Goal: Transaction & Acquisition: Purchase product/service

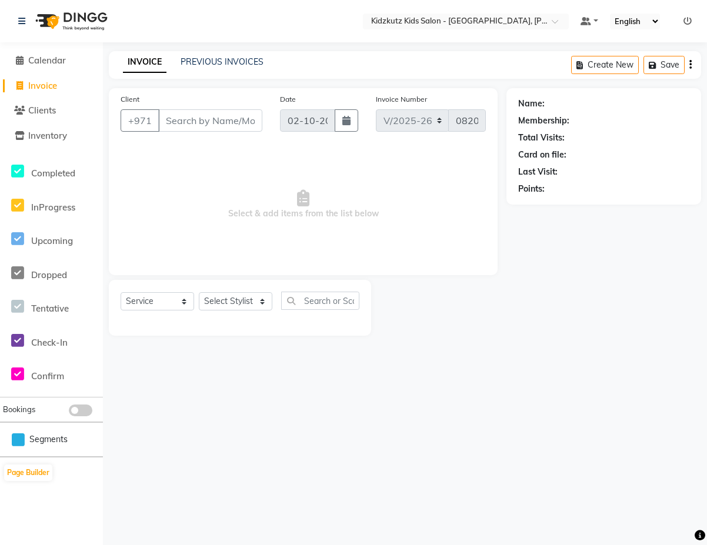
select select "8554"
select select "service"
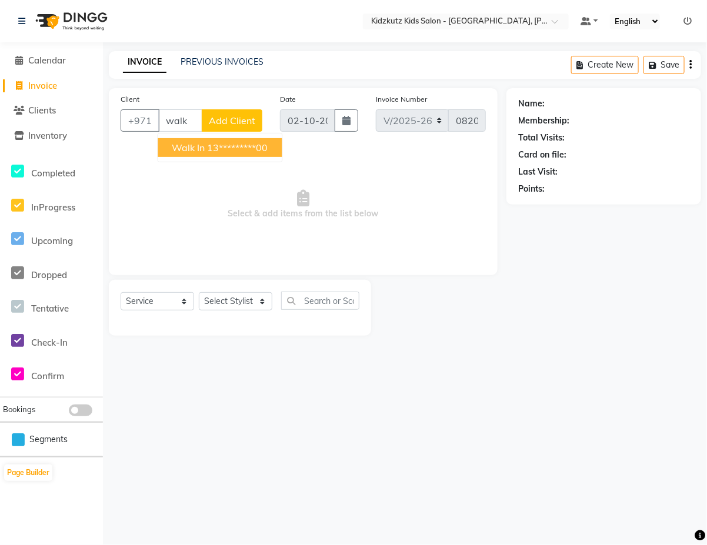
click at [234, 146] on ngb-highlight "13*********00" at bounding box center [237, 148] width 61 height 12
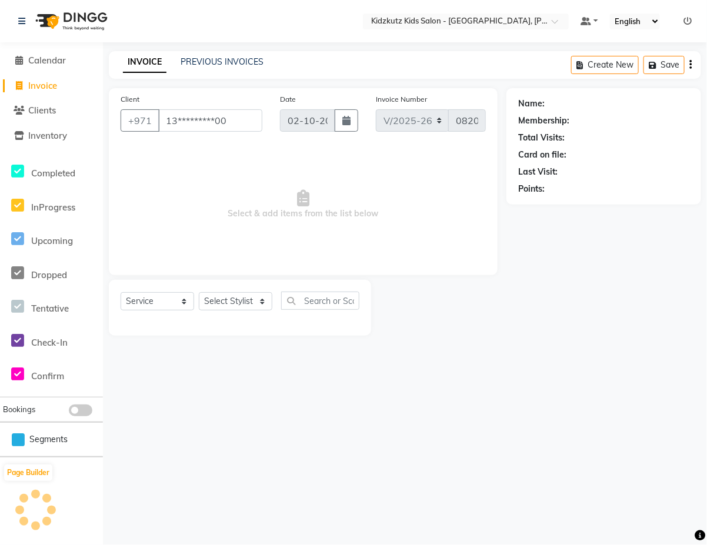
type input "13*********00"
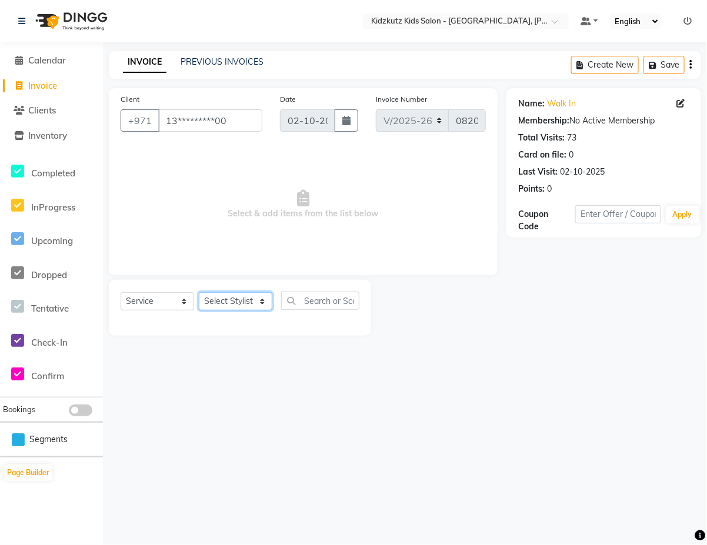
click at [263, 299] on select "Select Stylist Aris Barber6 Chami Mr. Marwan Sales [PERSON_NAME] [PERSON_NAME]" at bounding box center [235, 301] width 73 height 18
select select "85716"
click at [199, 292] on select "Select Stylist Aris Barber6 Chami Mr. Marwan Sales [PERSON_NAME] [PERSON_NAME]" at bounding box center [235, 301] width 73 height 18
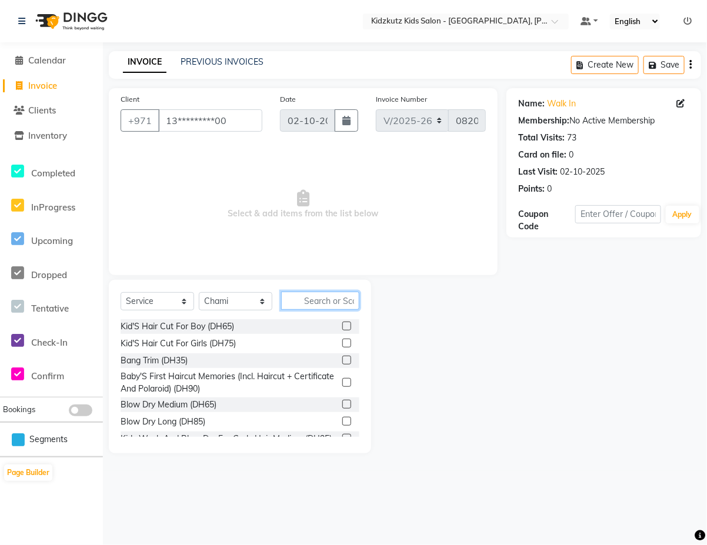
click at [337, 302] on input "text" at bounding box center [320, 301] width 78 height 18
click at [220, 324] on div "Kid'S Hair Cut For Boy (DH65)" at bounding box center [177, 326] width 113 height 12
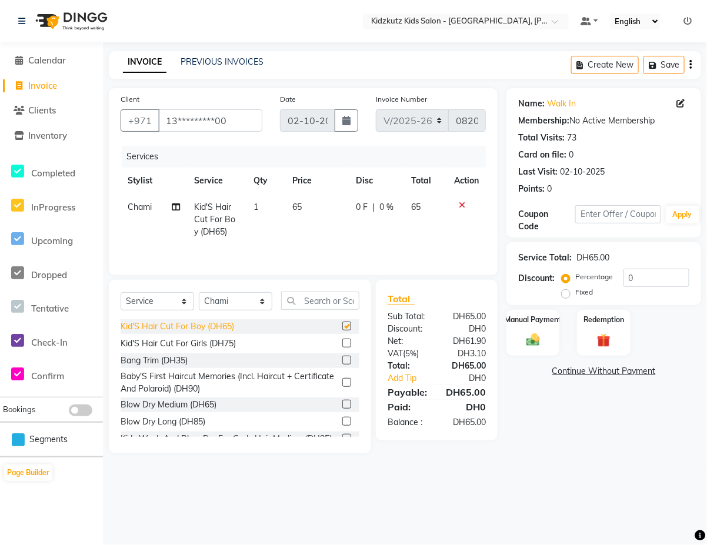
checkbox input "false"
click at [267, 299] on select "Select Stylist Aris Barber6 Chami Mr. Marwan Sales [PERSON_NAME] [PERSON_NAME]" at bounding box center [235, 301] width 73 height 18
select select "85717"
click at [199, 294] on select "Select Stylist Aris Barber6 Chami Mr. Marwan Sales [PERSON_NAME] [PERSON_NAME]" at bounding box center [235, 301] width 73 height 18
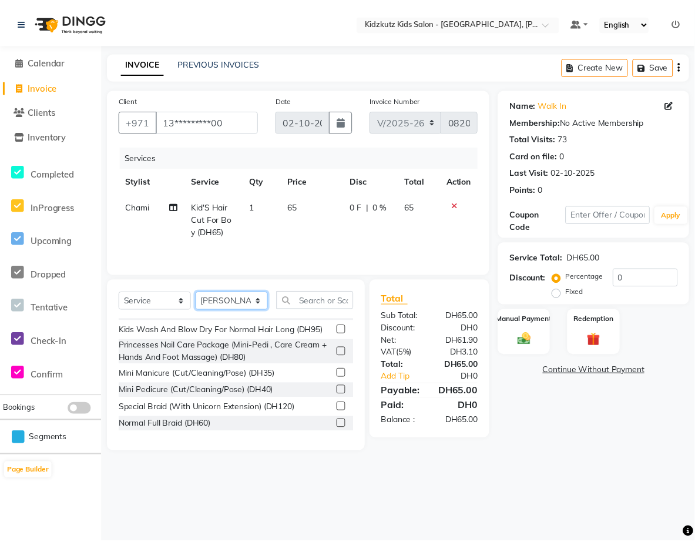
scroll to position [173, 0]
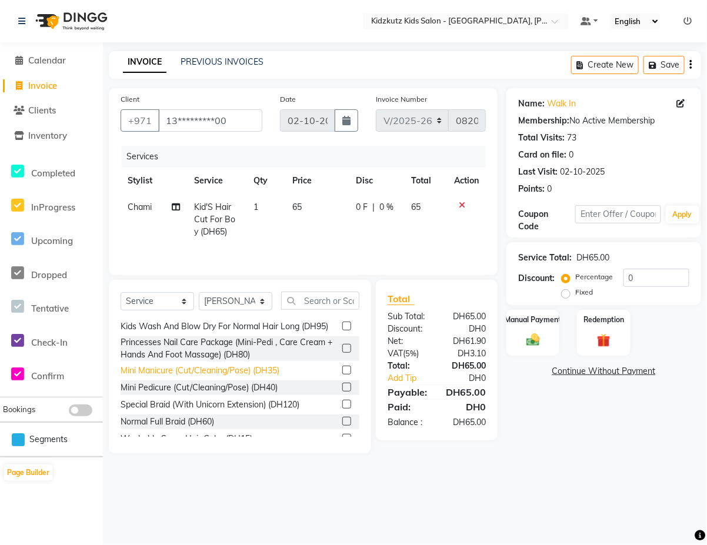
click at [269, 377] on div "Mini Manicure (Cut/Cleaning/Pose) (DH35)" at bounding box center [200, 370] width 159 height 12
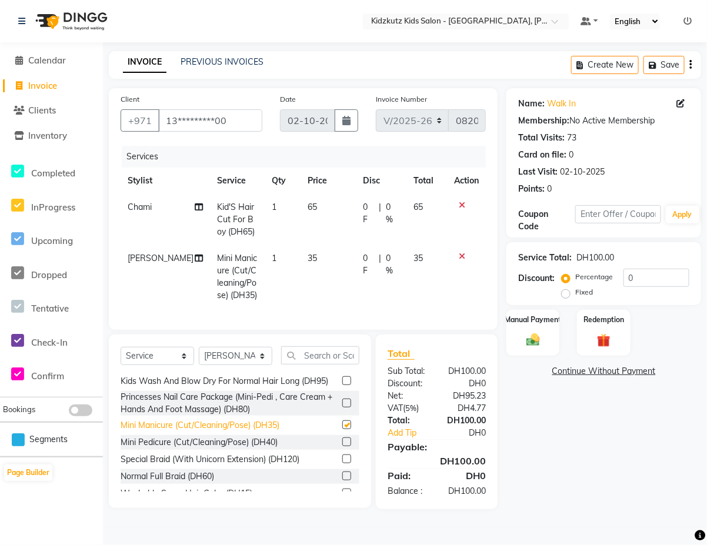
checkbox input "false"
click at [217, 449] on div "Mini Pedicure (Cut/Cleaning/Pose) (DH40)" at bounding box center [199, 442] width 157 height 12
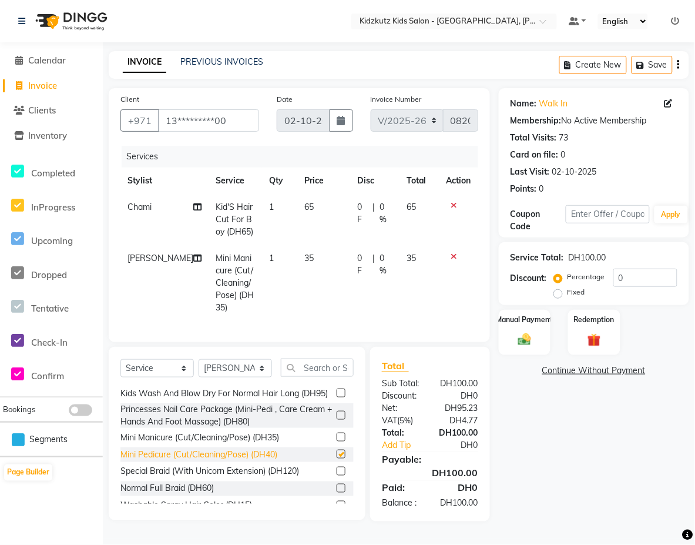
checkbox input "false"
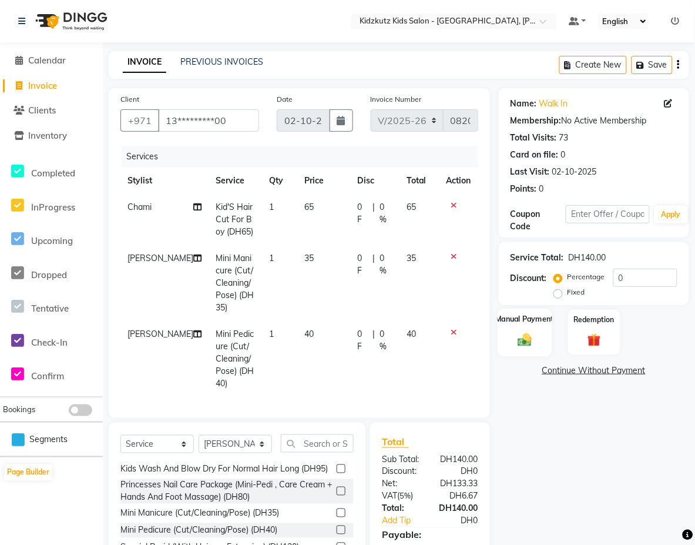
click at [529, 324] on label "Manual Payment" at bounding box center [525, 318] width 59 height 11
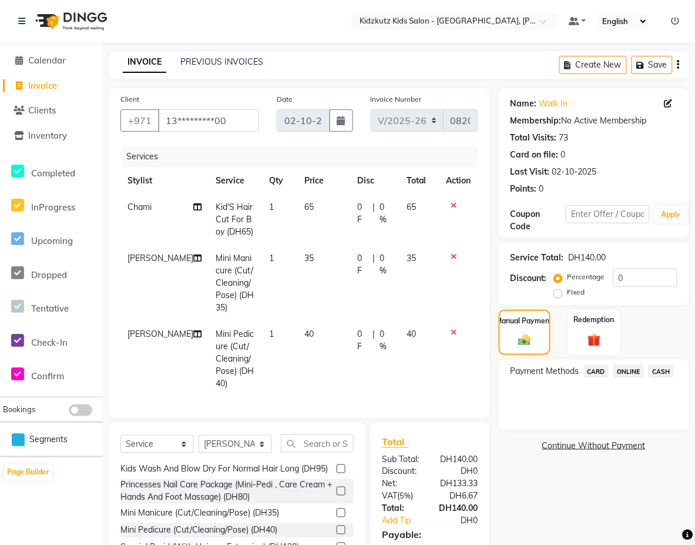
click at [601, 368] on span "CARD" at bounding box center [596, 371] width 25 height 14
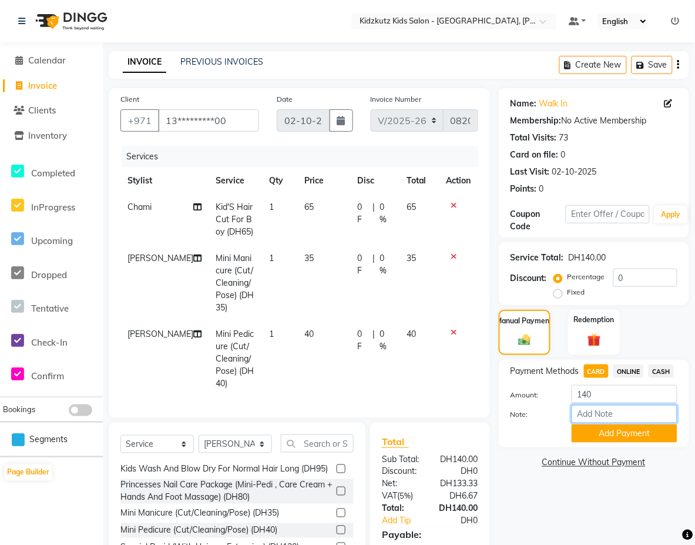
click at [598, 415] on input "Note:" at bounding box center [625, 414] width 106 height 18
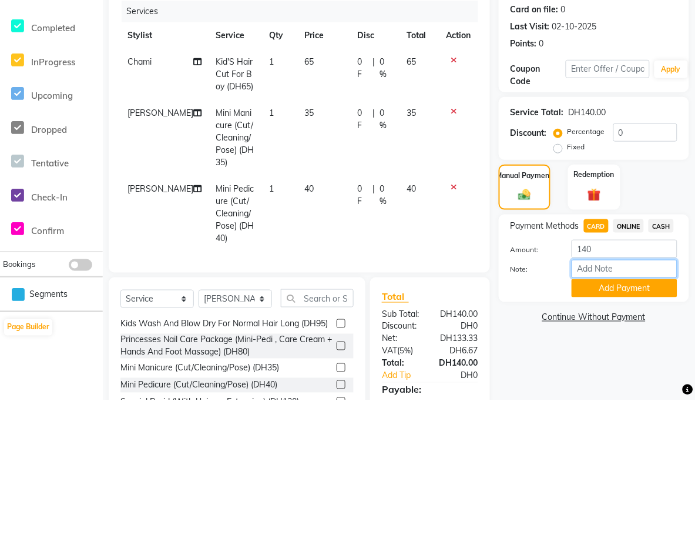
scroll to position [48, 0]
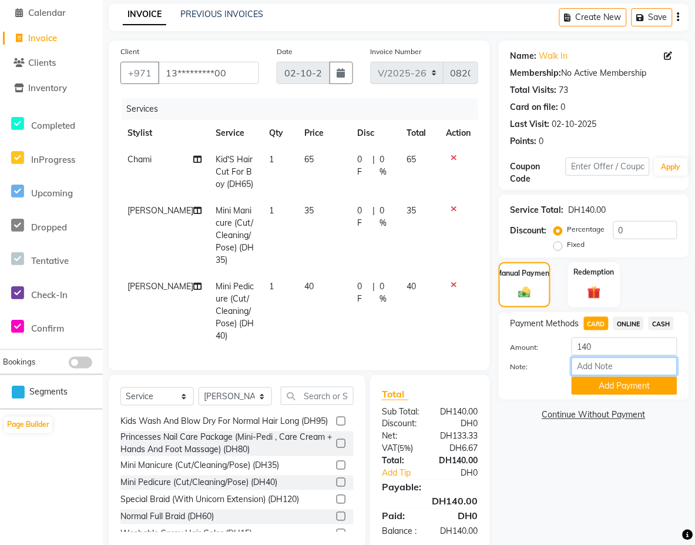
click at [583, 369] on input "Note:" at bounding box center [625, 366] width 106 height 18
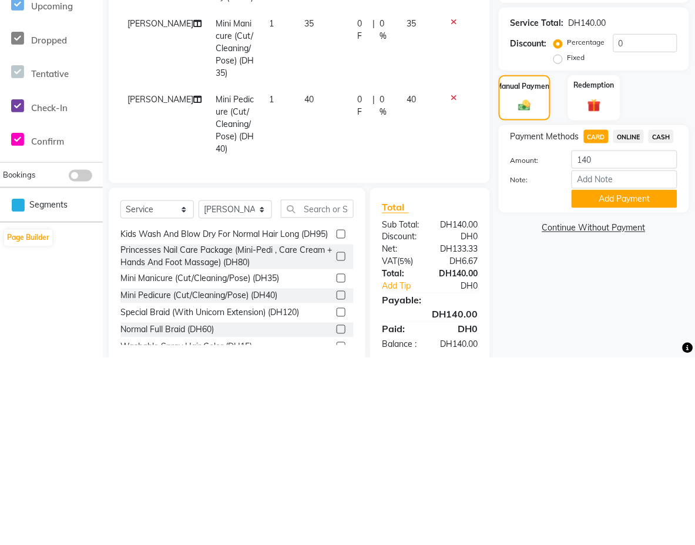
click at [609, 543] on div "Name: Walk In Membership: No Active Membership Total Visits: 73 Card on file: 0…" at bounding box center [598, 295] width 199 height 509
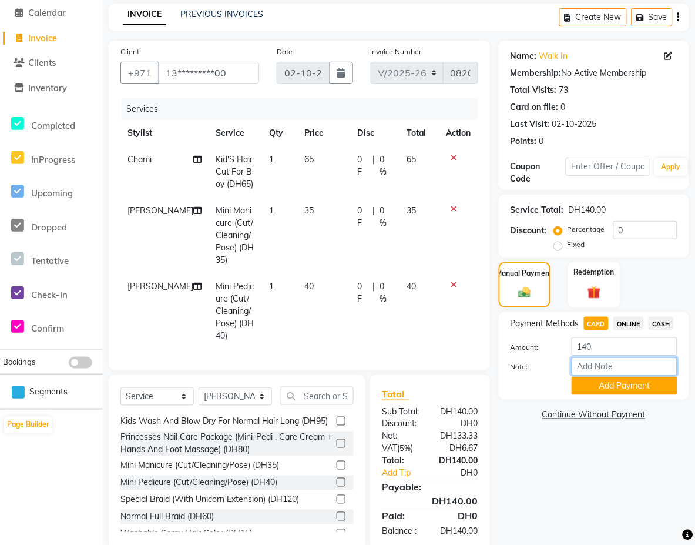
click at [628, 366] on input "Note:" at bounding box center [625, 366] width 106 height 18
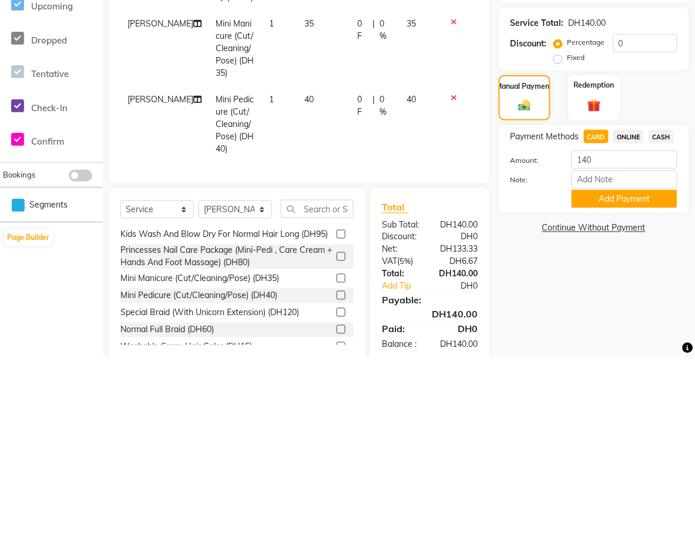
click at [617, 544] on div "Name: Walk In Membership: No Active Membership Total Visits: 73 Card on file: 0…" at bounding box center [598, 295] width 199 height 509
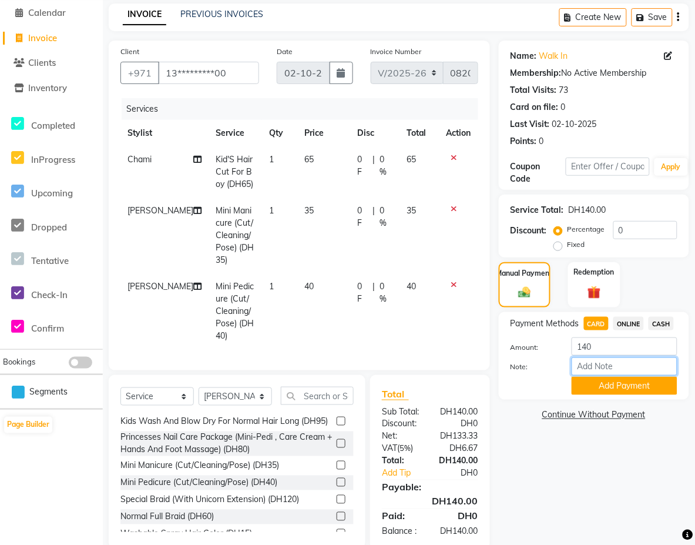
click at [584, 366] on input "Note:" at bounding box center [625, 366] width 106 height 18
click at [662, 366] on input "Note:" at bounding box center [625, 366] width 106 height 18
click at [582, 366] on input "Note:" at bounding box center [625, 366] width 106 height 18
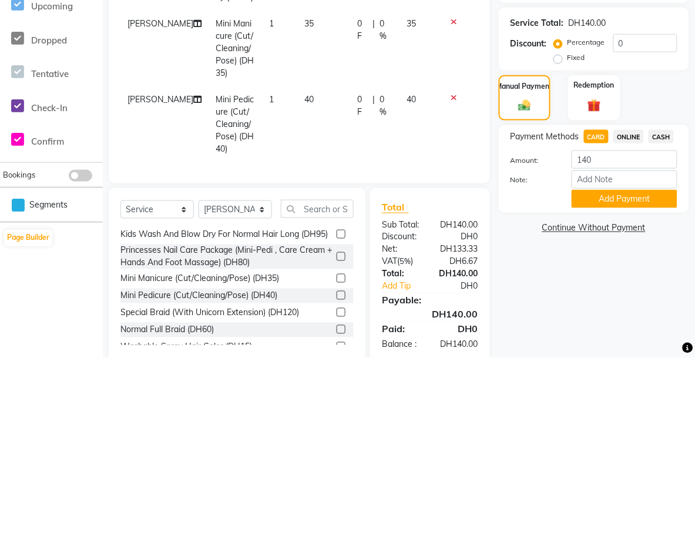
click at [615, 541] on div "Name: Walk In Membership: No Active Membership Total Visits: 73 Card on file: 0…" at bounding box center [598, 295] width 199 height 509
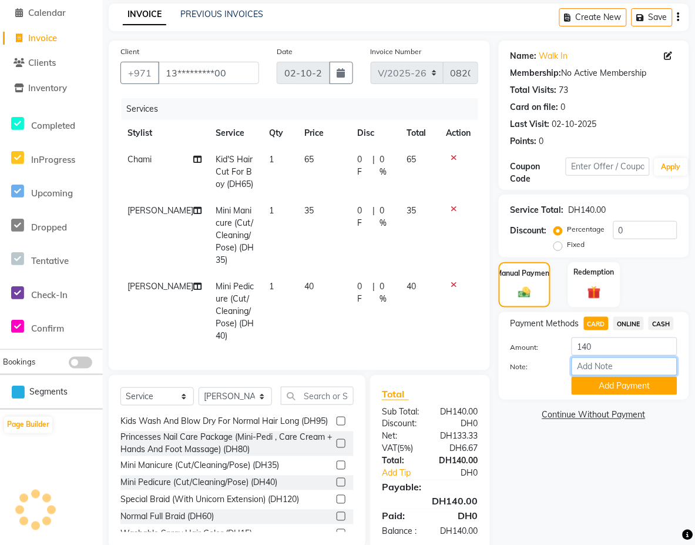
click at [624, 366] on input "Note:" at bounding box center [625, 366] width 106 height 18
click at [597, 369] on input "Note:" at bounding box center [625, 366] width 106 height 18
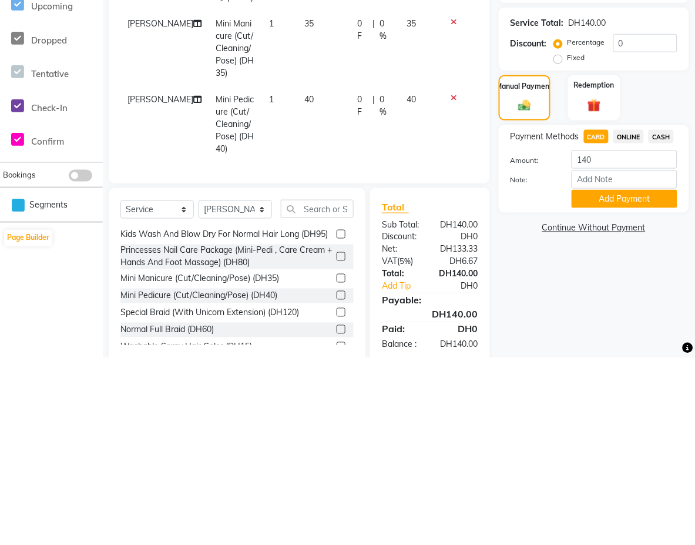
click at [618, 538] on div "Name: Walk In Membership: No Active Membership Total Visits: 73 Card on file: 0…" at bounding box center [598, 295] width 199 height 509
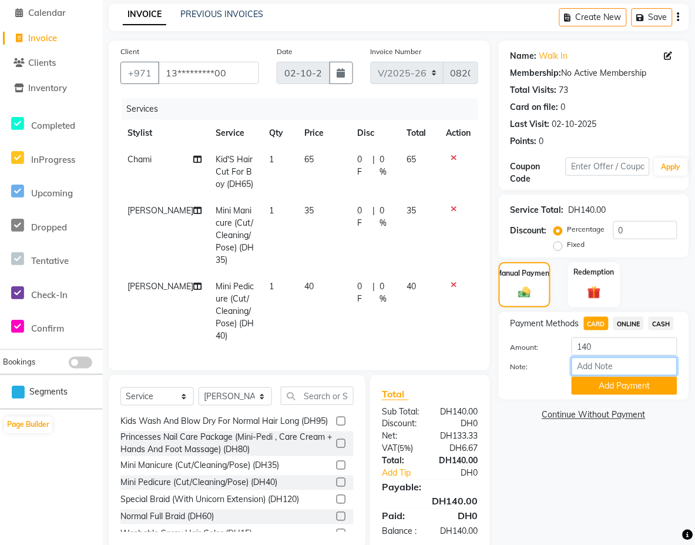
click at [658, 369] on input "Note:" at bounding box center [625, 366] width 106 height 18
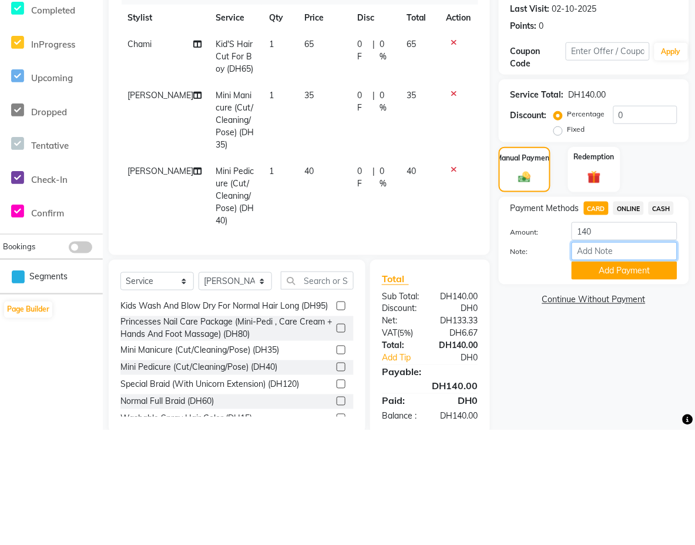
scroll to position [68, 0]
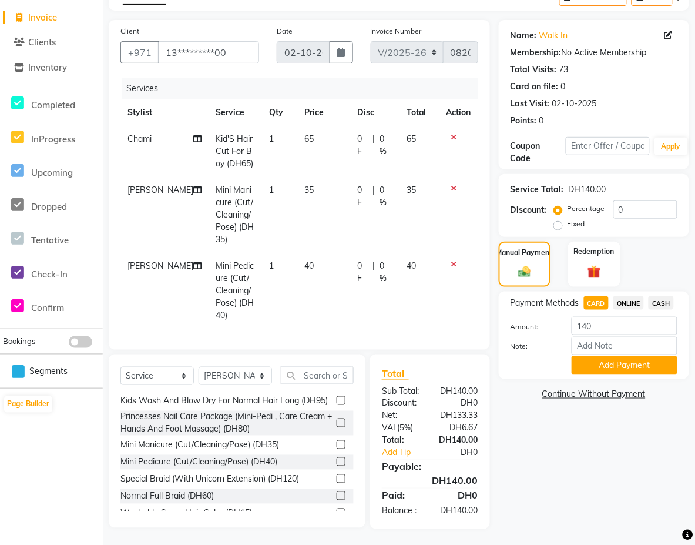
click at [598, 300] on span "CARD" at bounding box center [596, 303] width 25 height 14
click at [585, 345] on input "Note:" at bounding box center [625, 346] width 106 height 18
click at [628, 346] on input "Note:" at bounding box center [625, 346] width 106 height 18
click at [665, 349] on input "Note:" at bounding box center [625, 346] width 106 height 18
click at [583, 345] on input "Note:" at bounding box center [625, 346] width 106 height 18
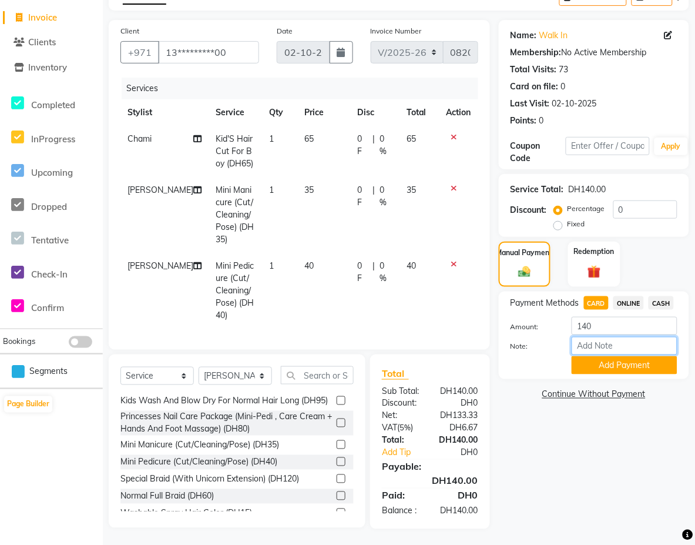
click at [598, 341] on input "Note:" at bounding box center [625, 346] width 106 height 18
click at [592, 326] on input "140" at bounding box center [625, 326] width 106 height 18
click at [597, 282] on div "Redemption" at bounding box center [594, 264] width 54 height 48
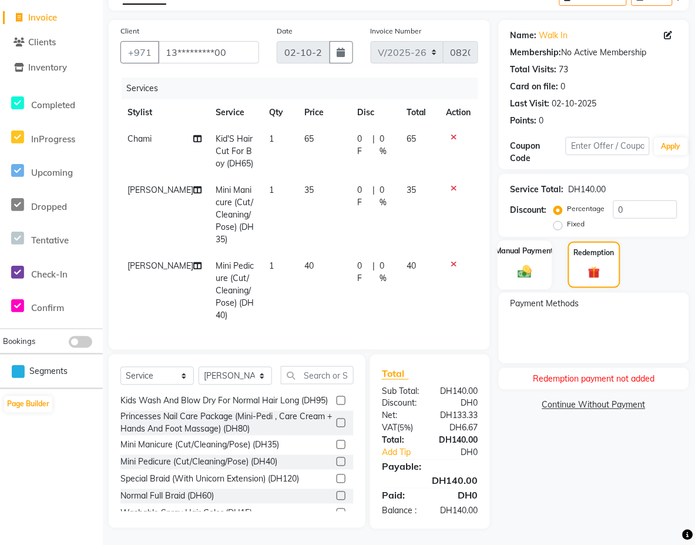
click at [520, 255] on label "Manual Payment" at bounding box center [525, 250] width 59 height 11
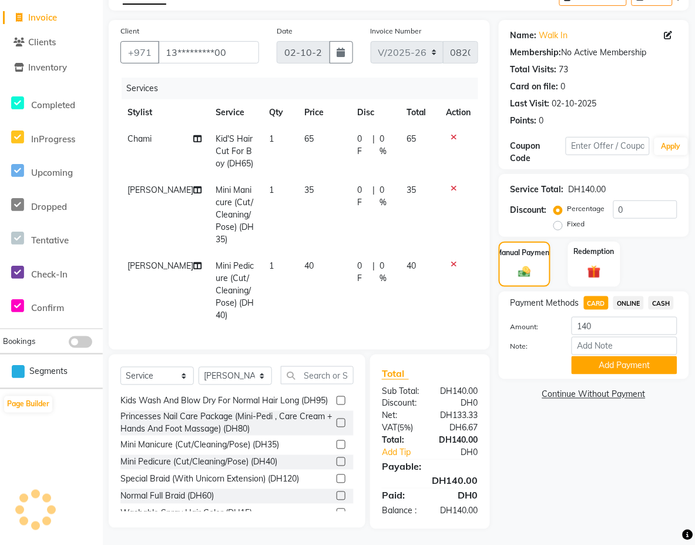
click at [600, 300] on span "CARD" at bounding box center [596, 303] width 25 height 14
click at [603, 362] on button "Add Payment" at bounding box center [625, 365] width 106 height 18
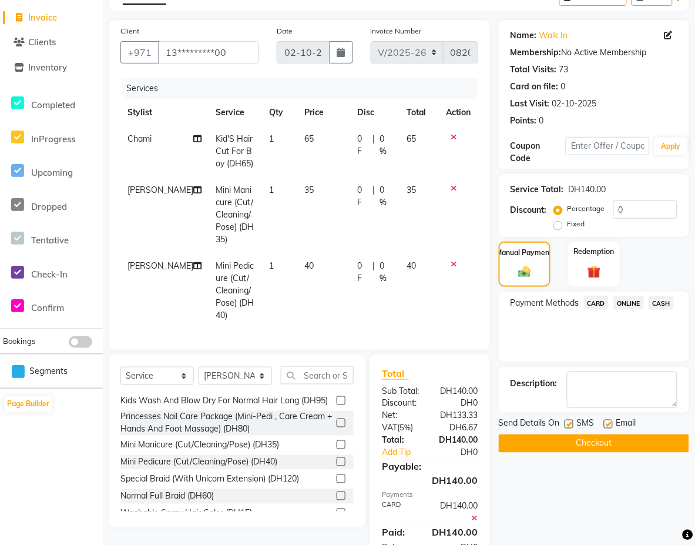
click at [598, 300] on span "CARD" at bounding box center [596, 303] width 25 height 14
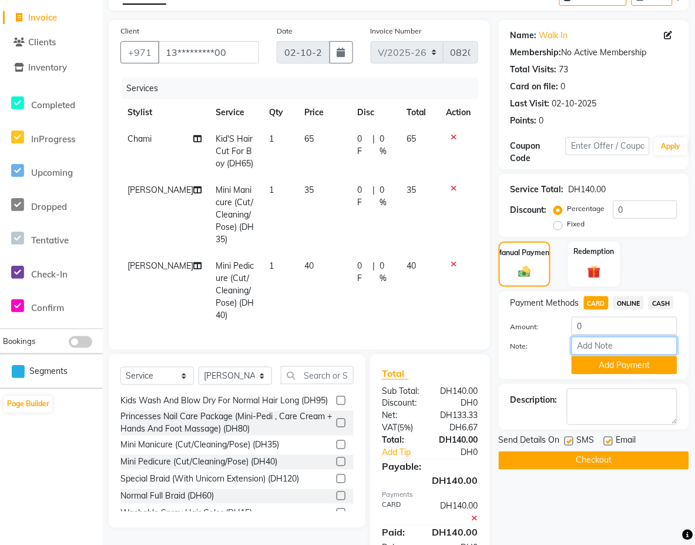
click at [595, 345] on input "Note:" at bounding box center [625, 346] width 106 height 18
click at [538, 454] on button "Checkout" at bounding box center [594, 460] width 190 height 18
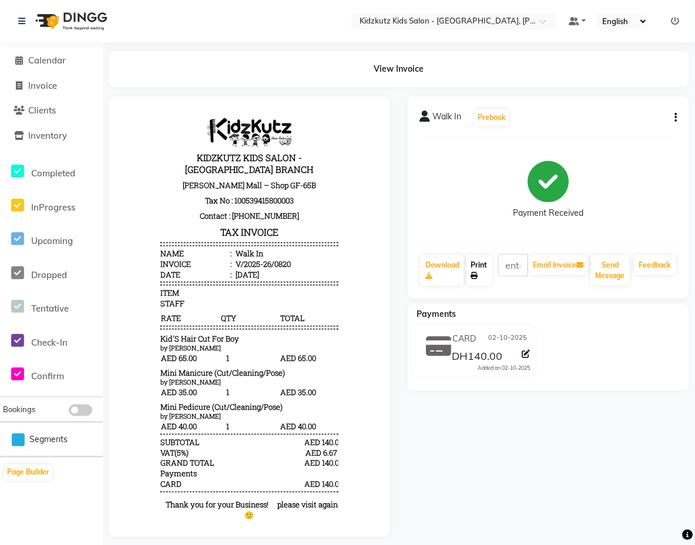
click at [477, 265] on link "Print" at bounding box center [480, 270] width 26 height 31
click at [45, 58] on span "Calendar" at bounding box center [47, 60] width 38 height 11
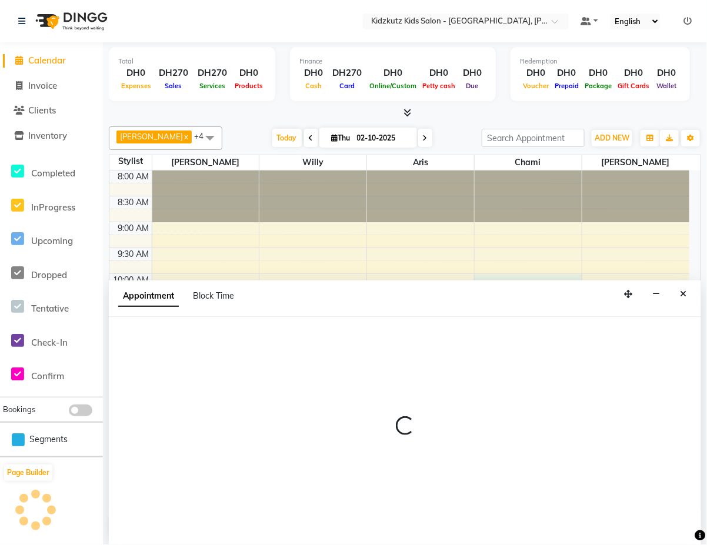
select select "85716"
select select "600"
select select "tentative"
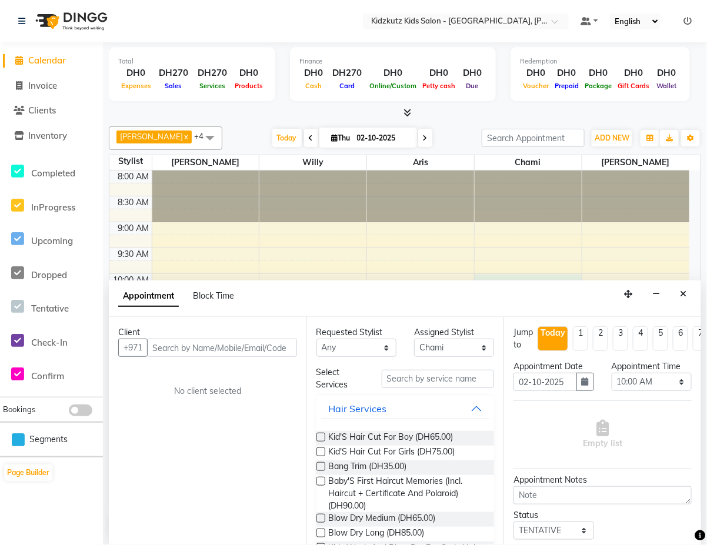
click at [685, 283] on div "Appointment Block Time" at bounding box center [405, 298] width 592 height 36
click at [682, 285] on button "Close" at bounding box center [682, 294] width 17 height 18
